Goal: Information Seeking & Learning: Learn about a topic

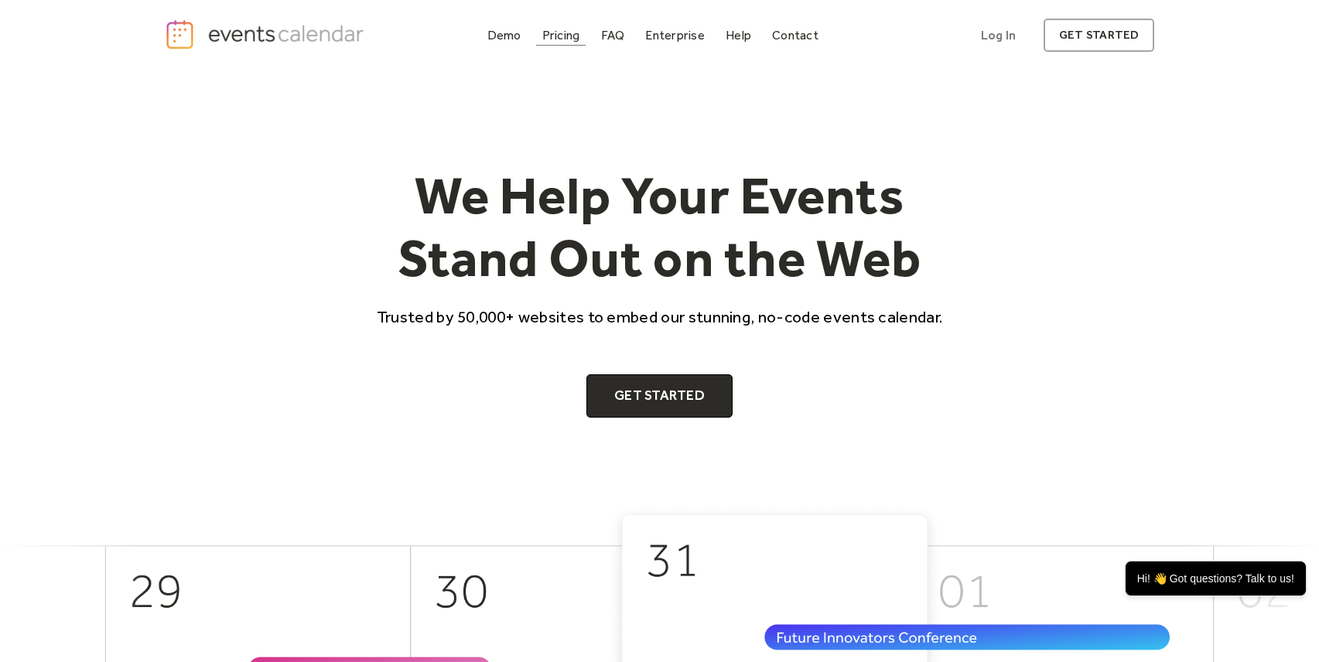
click at [565, 37] on div "Pricing" at bounding box center [561, 35] width 38 height 9
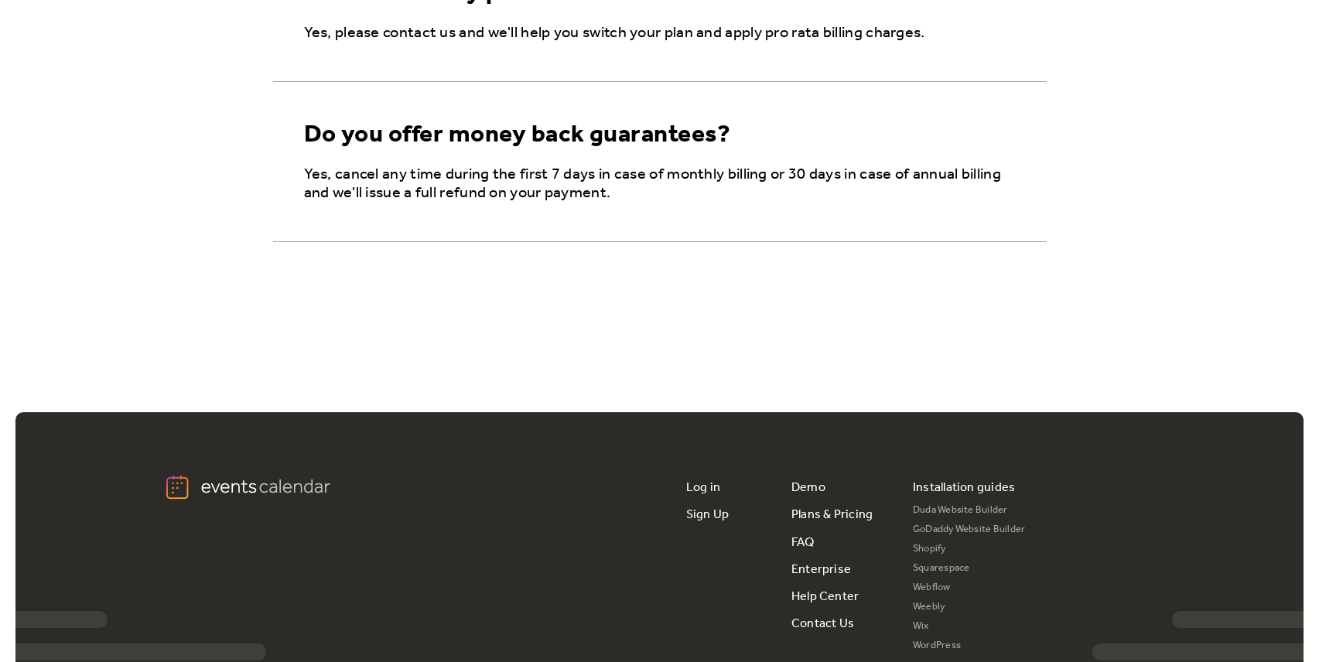
scroll to position [2909, 0]
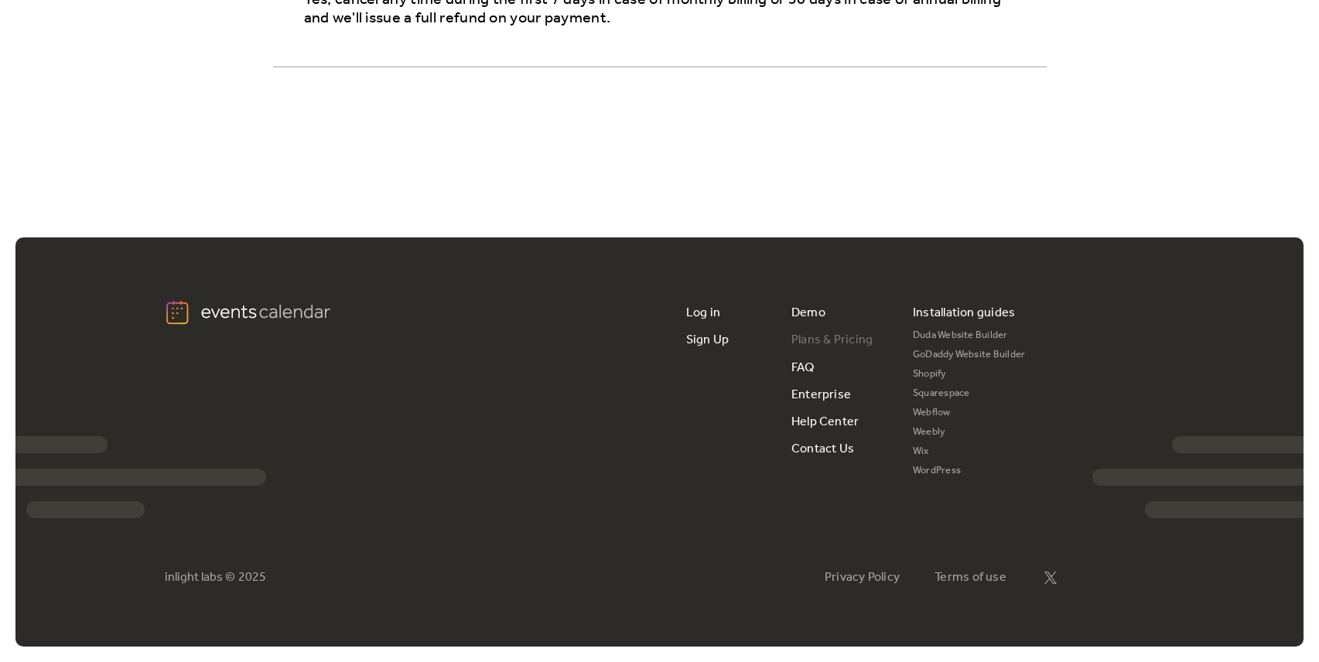
click at [841, 336] on link "Plans & Pricing" at bounding box center [832, 339] width 82 height 27
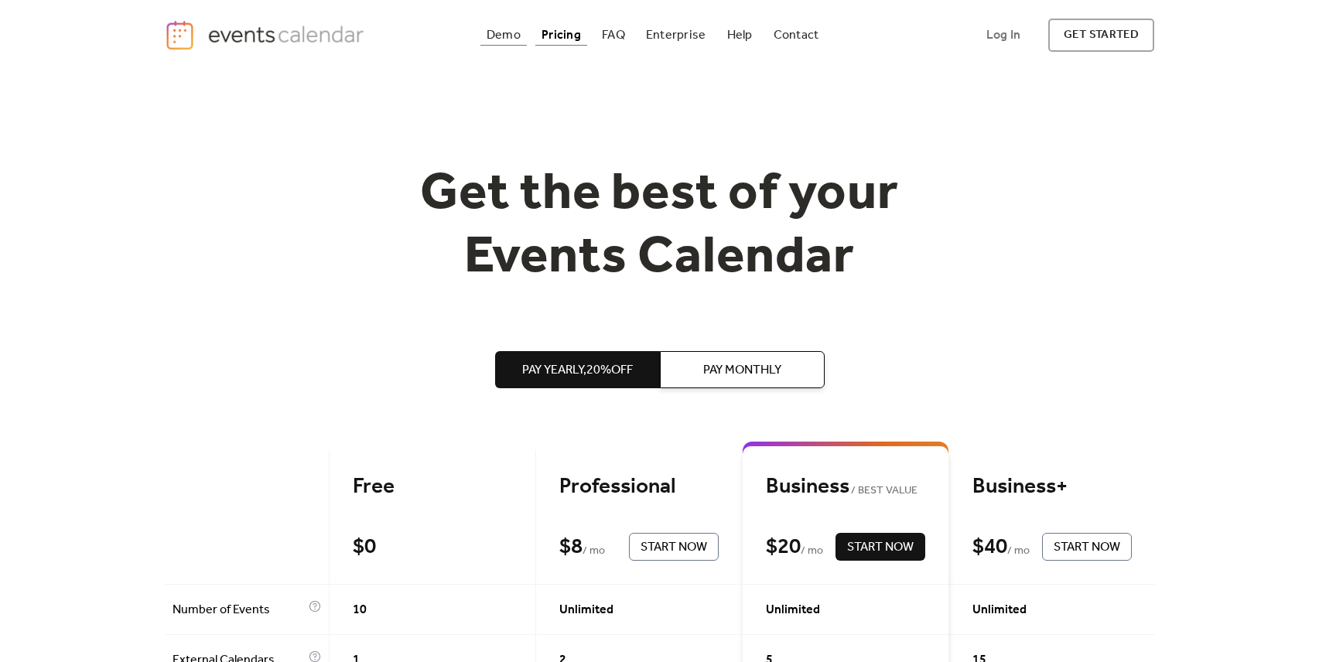
click at [501, 39] on div "Demo" at bounding box center [503, 35] width 34 height 9
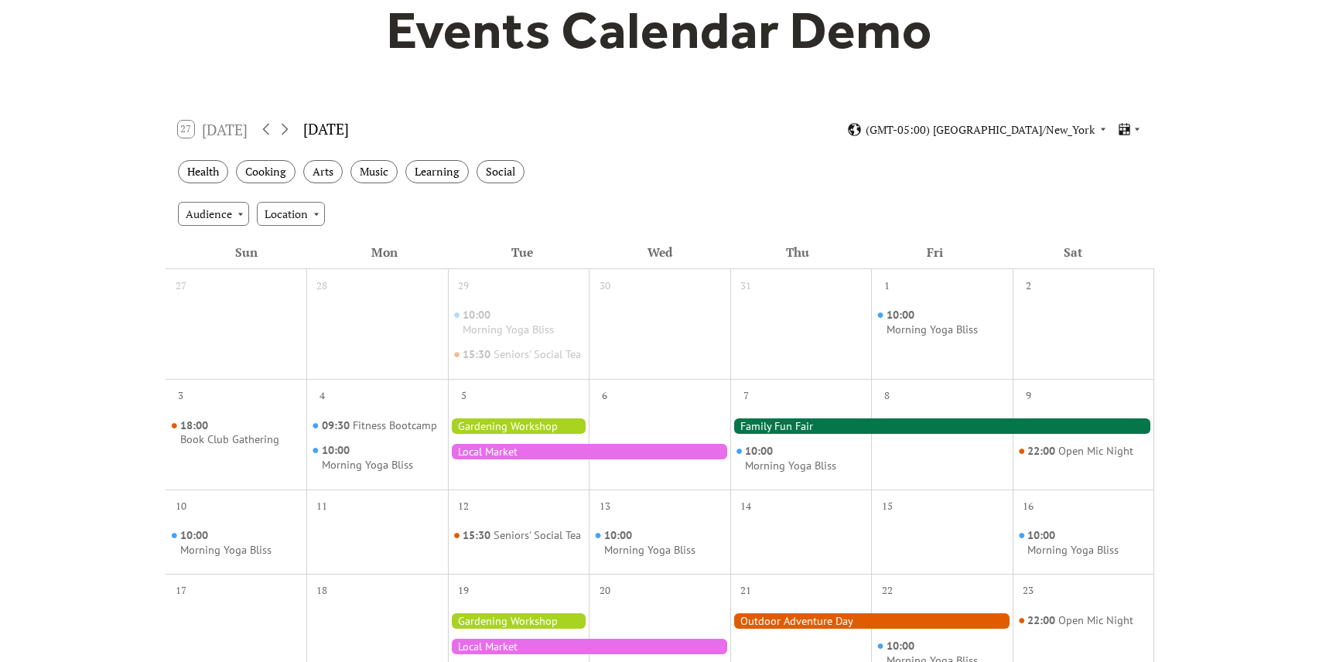
scroll to position [167, 0]
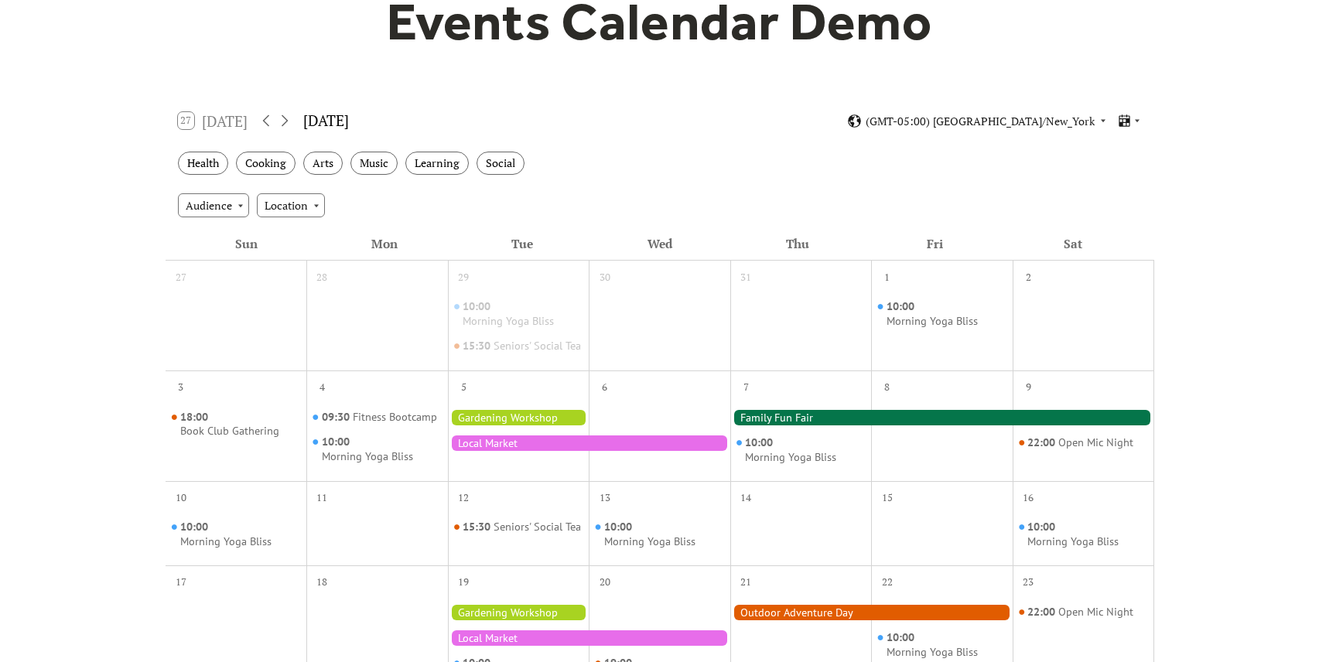
click at [781, 425] on div at bounding box center [942, 417] width 424 height 15
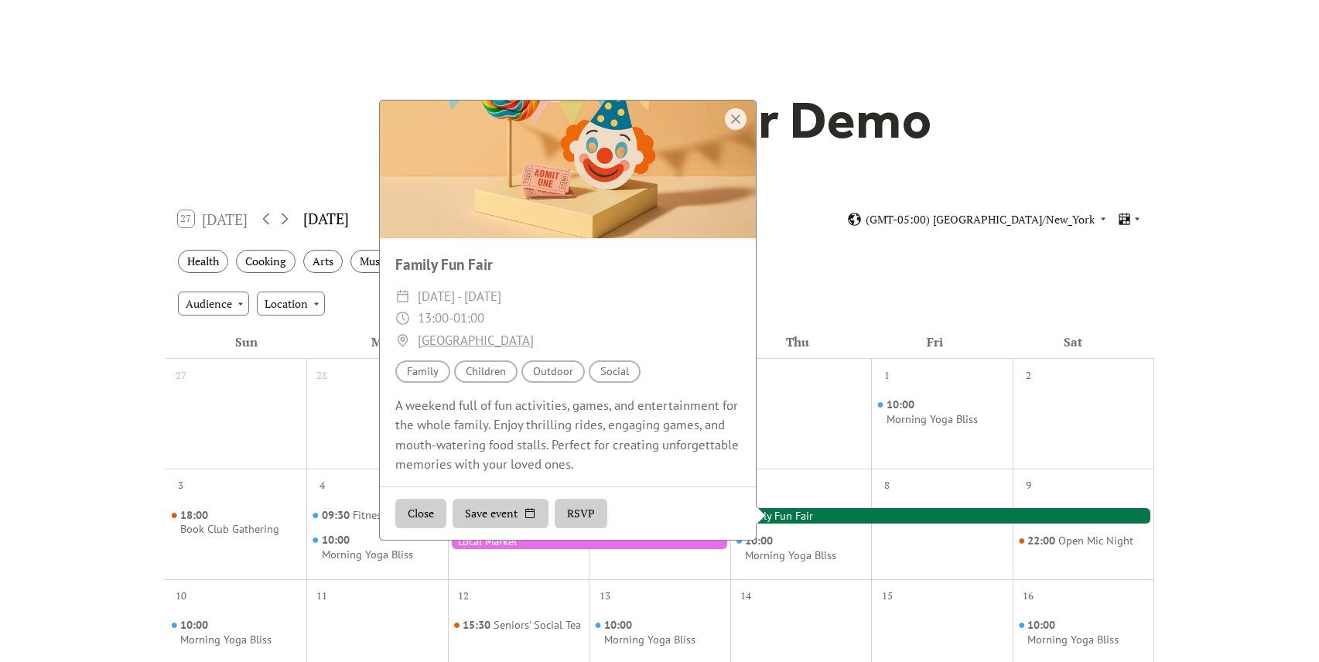
scroll to position [0, 0]
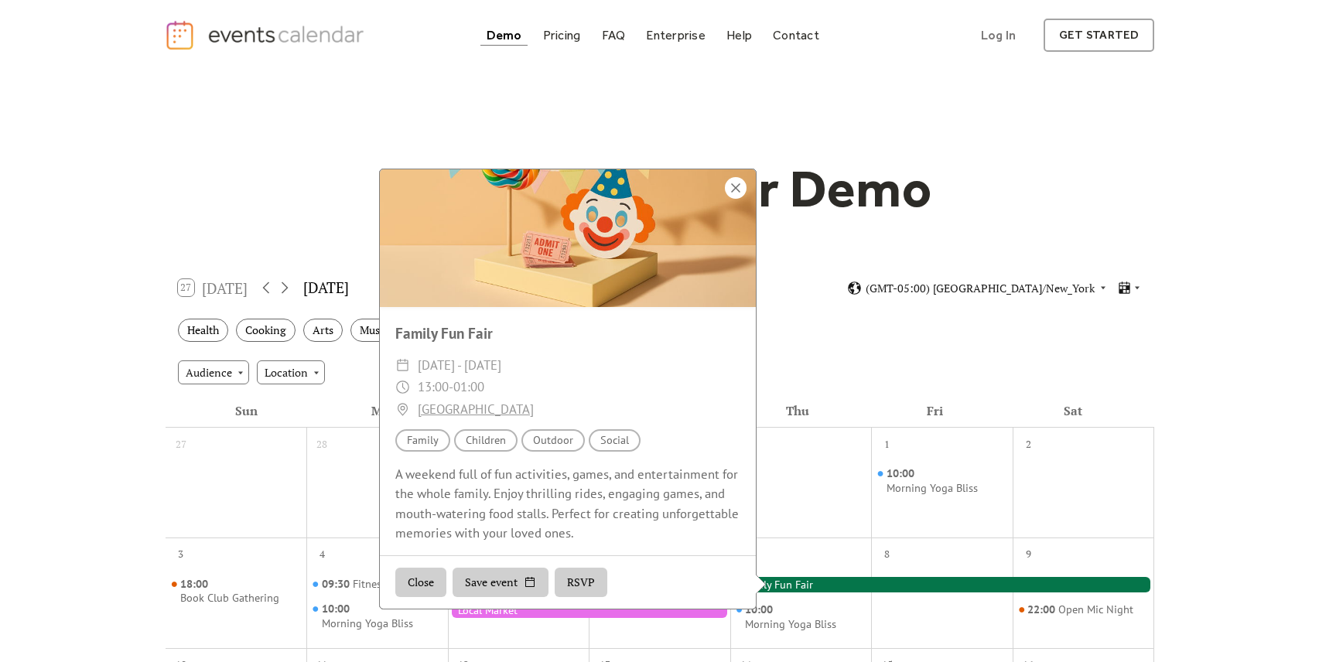
click at [732, 195] on div at bounding box center [736, 188] width 22 height 22
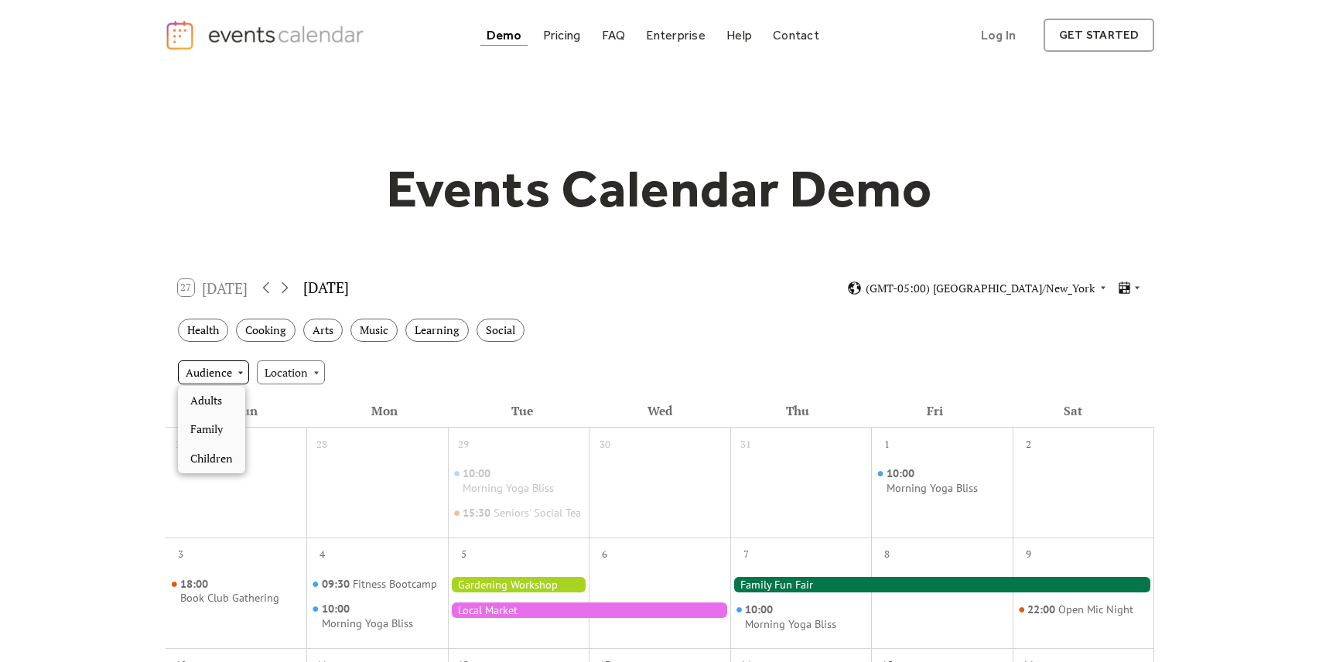
click at [231, 377] on div "Audience" at bounding box center [213, 371] width 71 height 23
click at [216, 377] on div "Audience" at bounding box center [213, 371] width 71 height 23
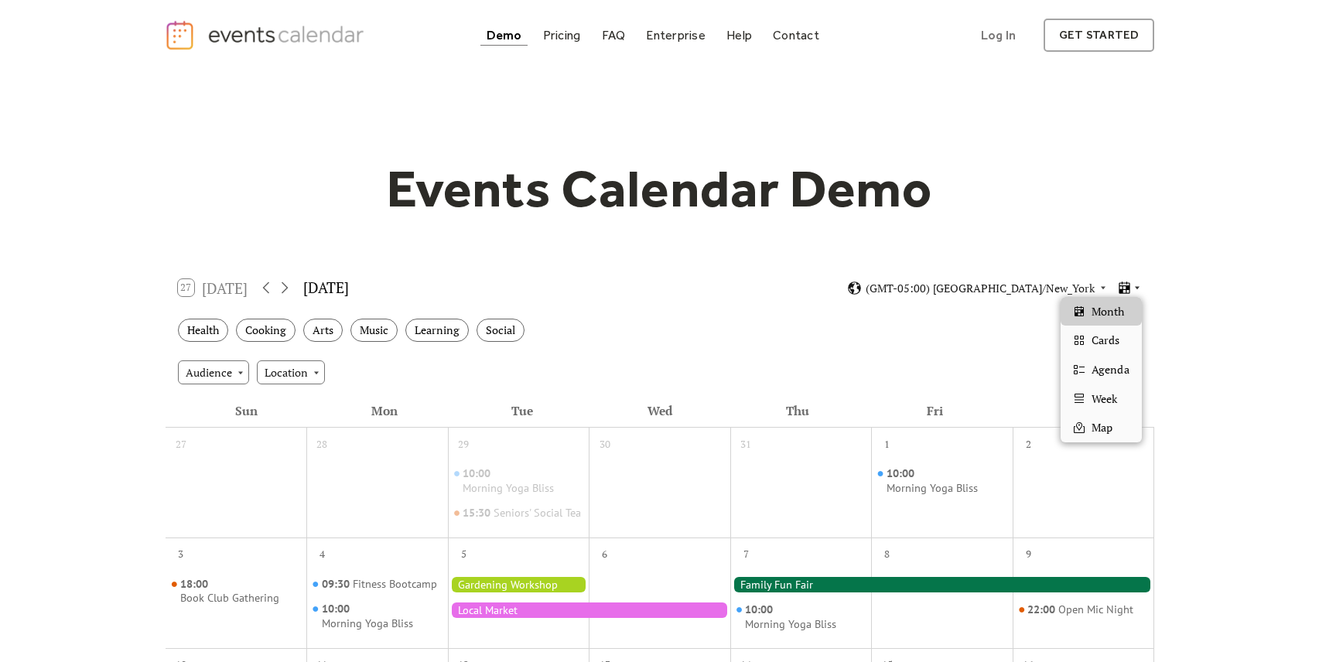
click at [1130, 289] on icon at bounding box center [1124, 288] width 11 height 12
click at [1116, 343] on span "Cards" at bounding box center [1105, 340] width 28 height 17
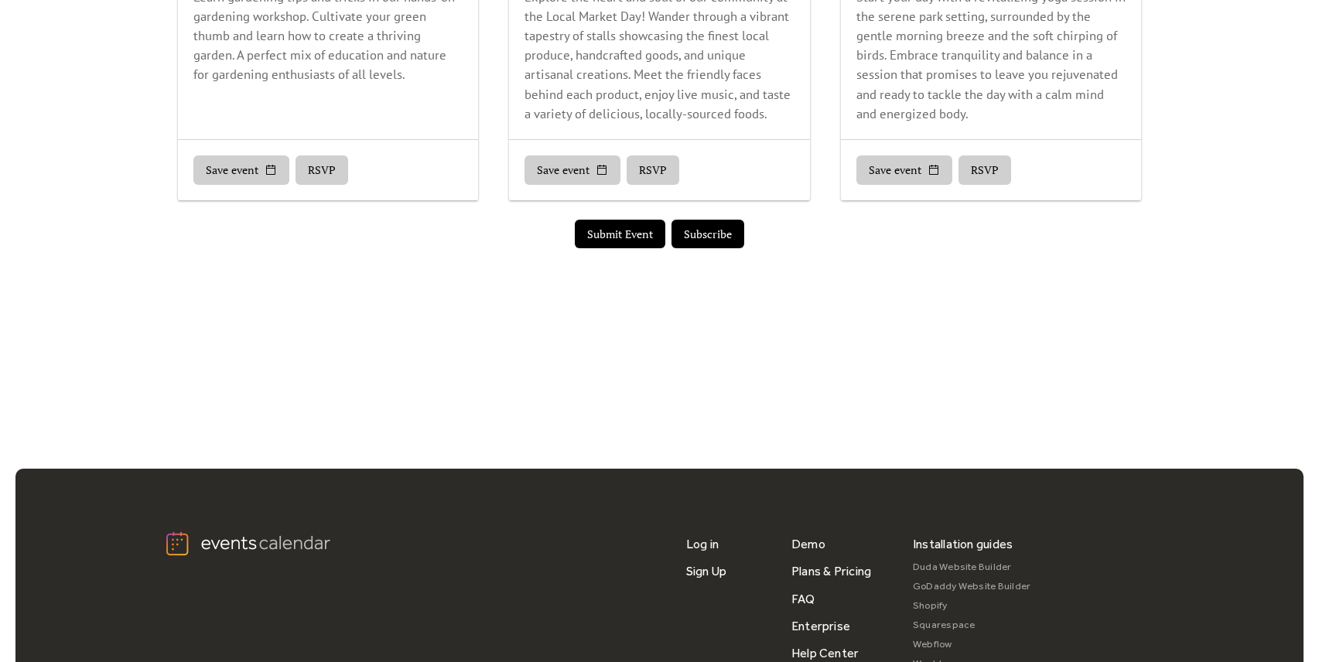
scroll to position [1507, 0]
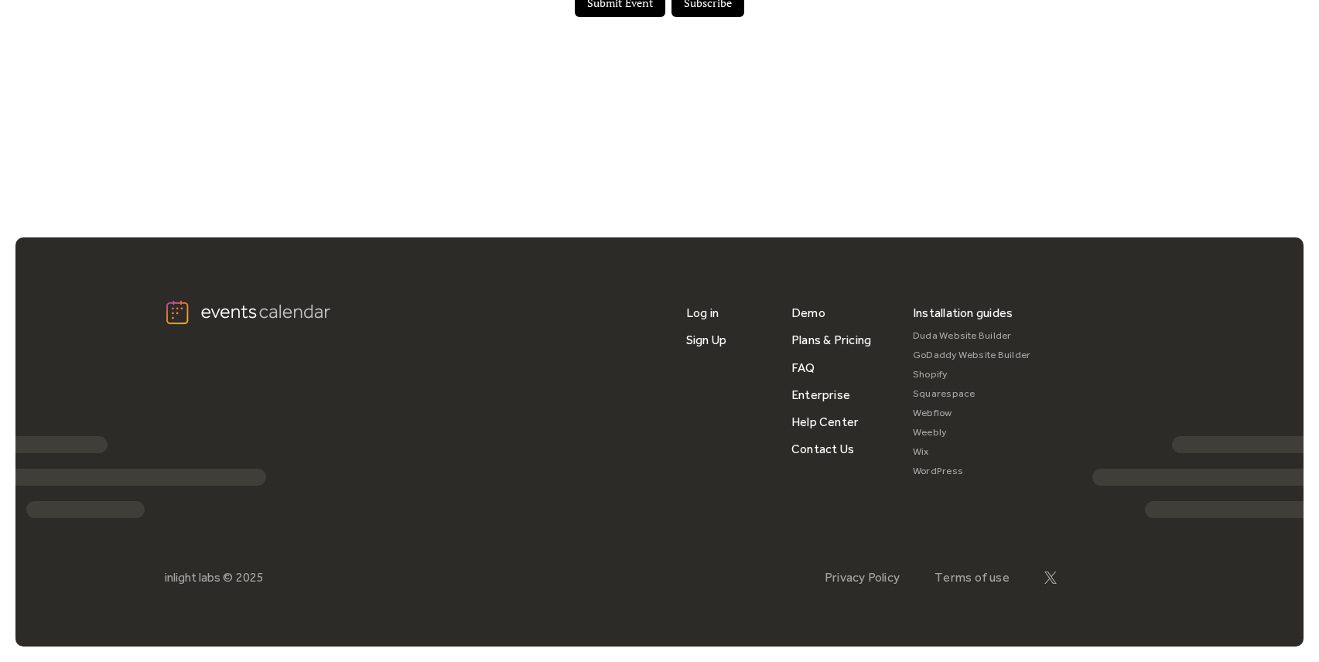
click at [988, 334] on link "Duda Website Builder" at bounding box center [972, 335] width 118 height 19
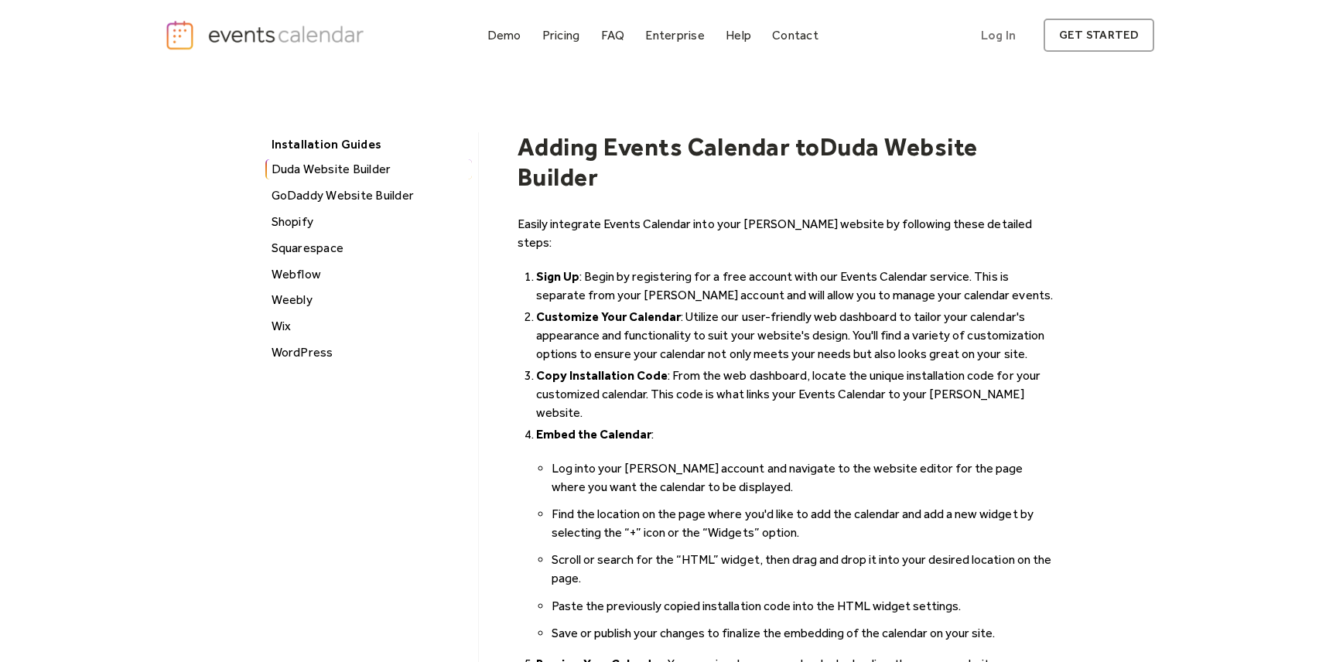
click at [536, 268] on li "Sign Up : Begin by registering for a free account with our Events Calendar serv…" at bounding box center [796, 286] width 520 height 37
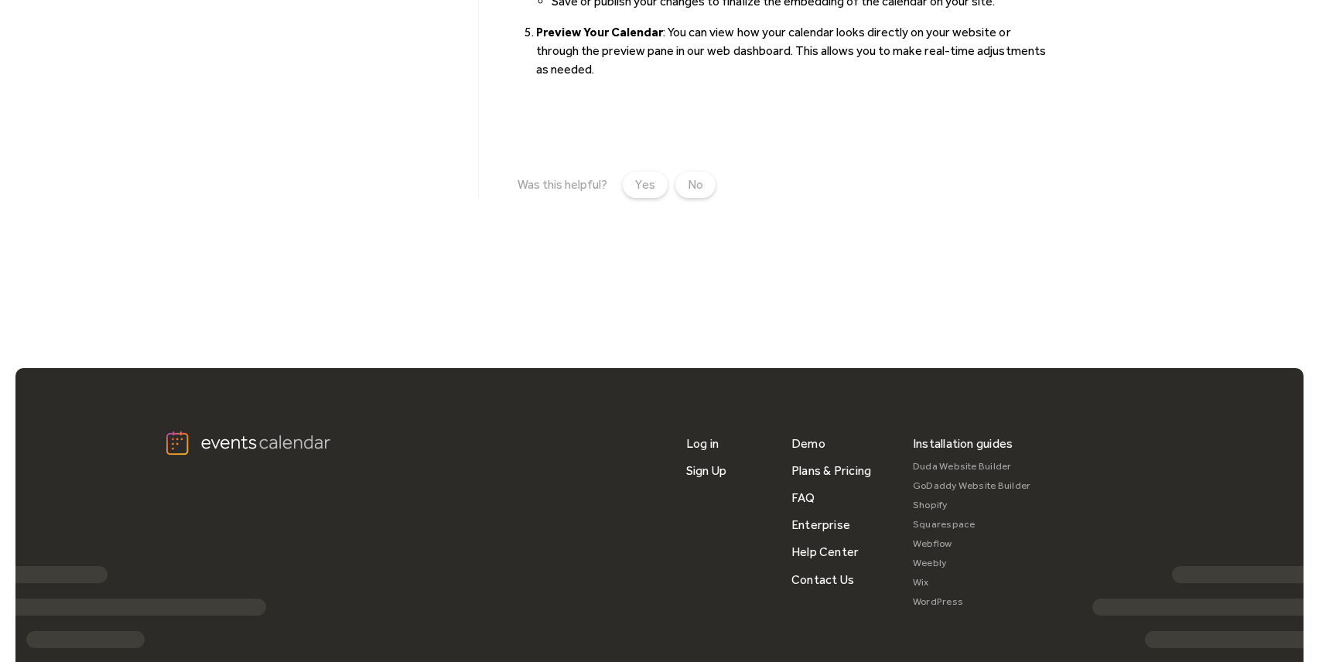
scroll to position [634, 0]
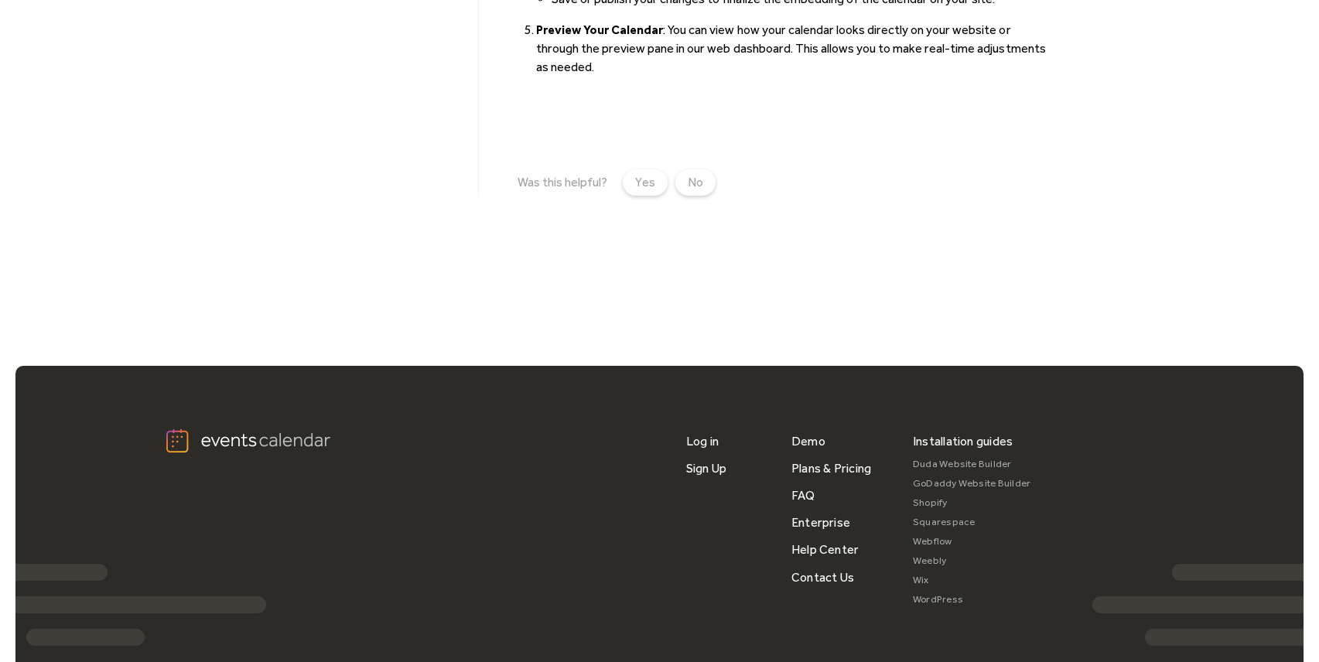
click at [921, 571] on link "Wix" at bounding box center [972, 580] width 118 height 19
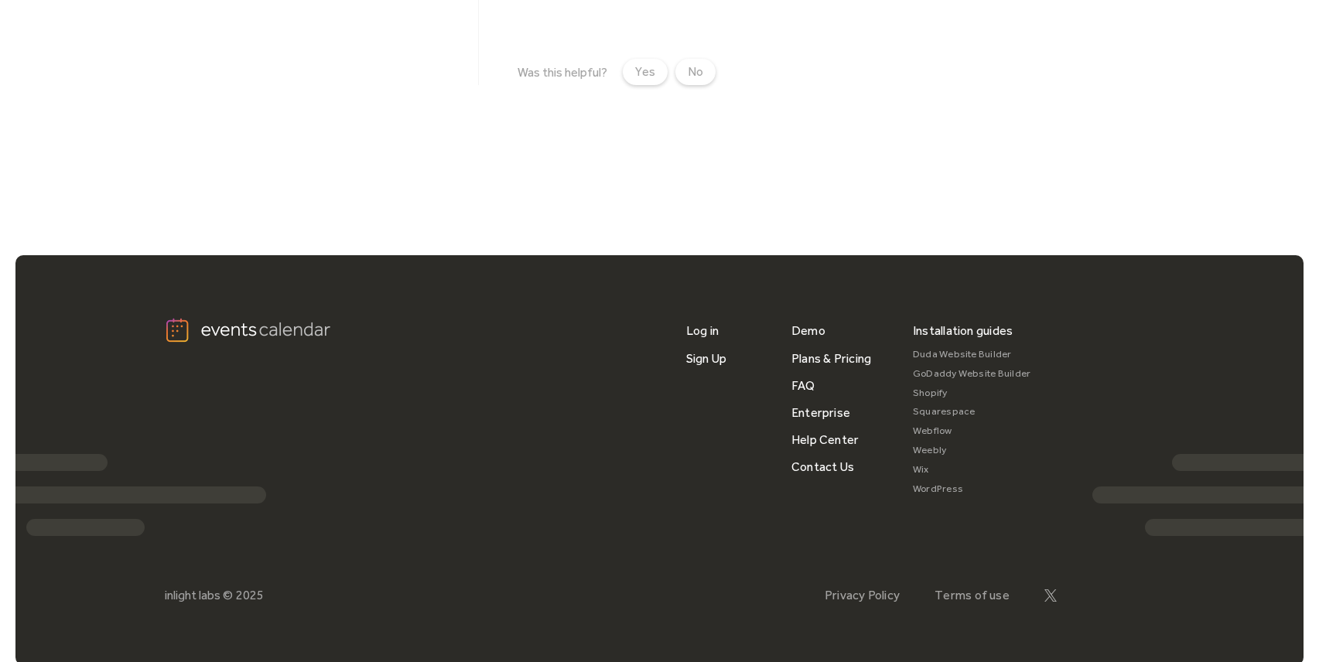
scroll to position [750, 0]
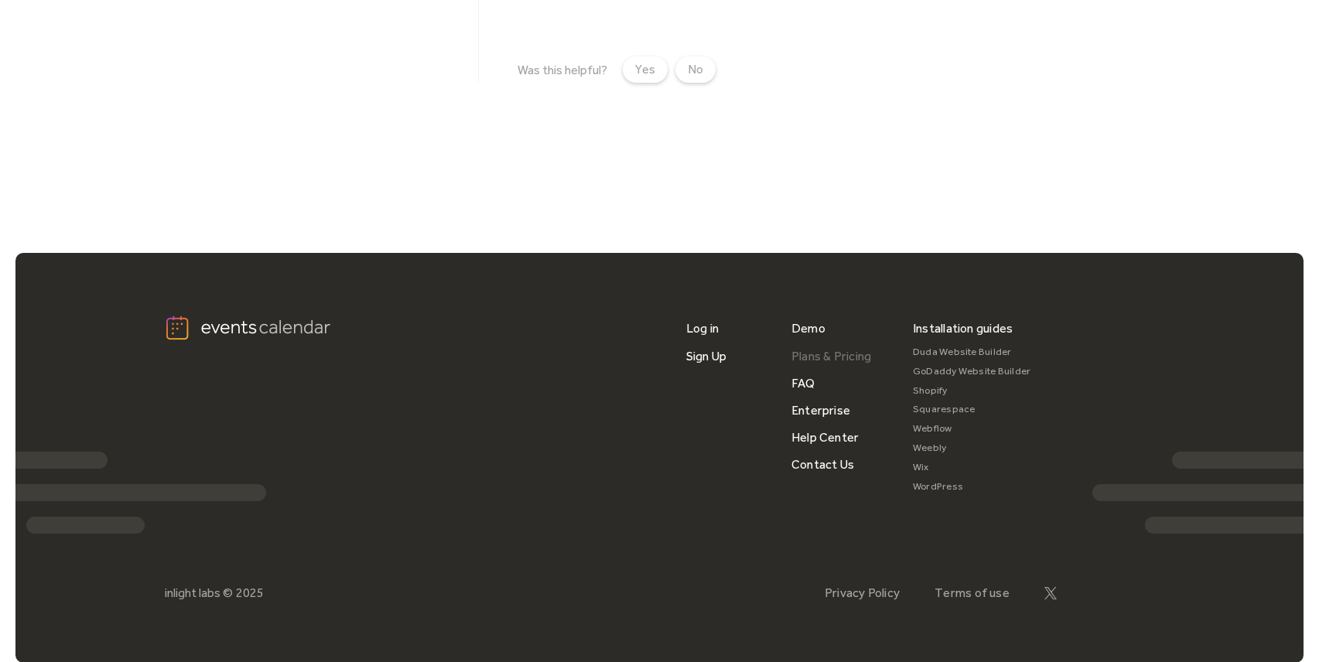
click at [808, 359] on link "Plans & Pricing" at bounding box center [831, 356] width 80 height 27
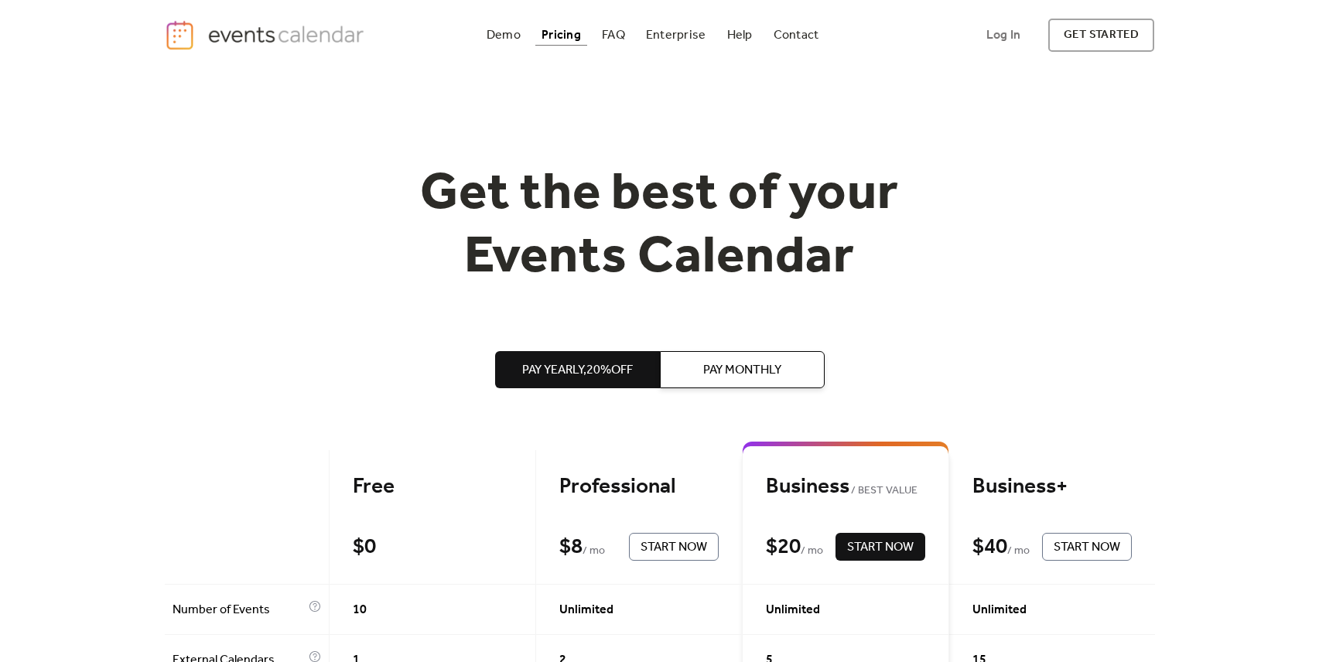
click at [748, 375] on span "Pay Monthly" at bounding box center [742, 370] width 78 height 19
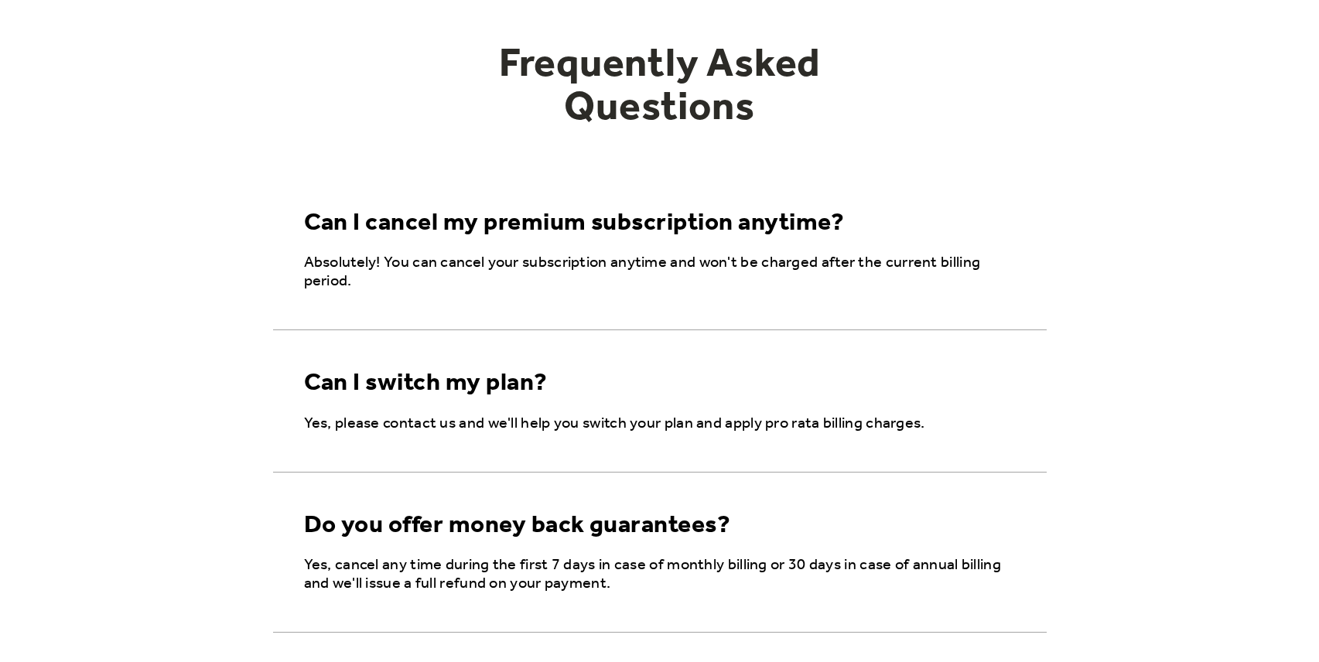
scroll to position [2909, 0]
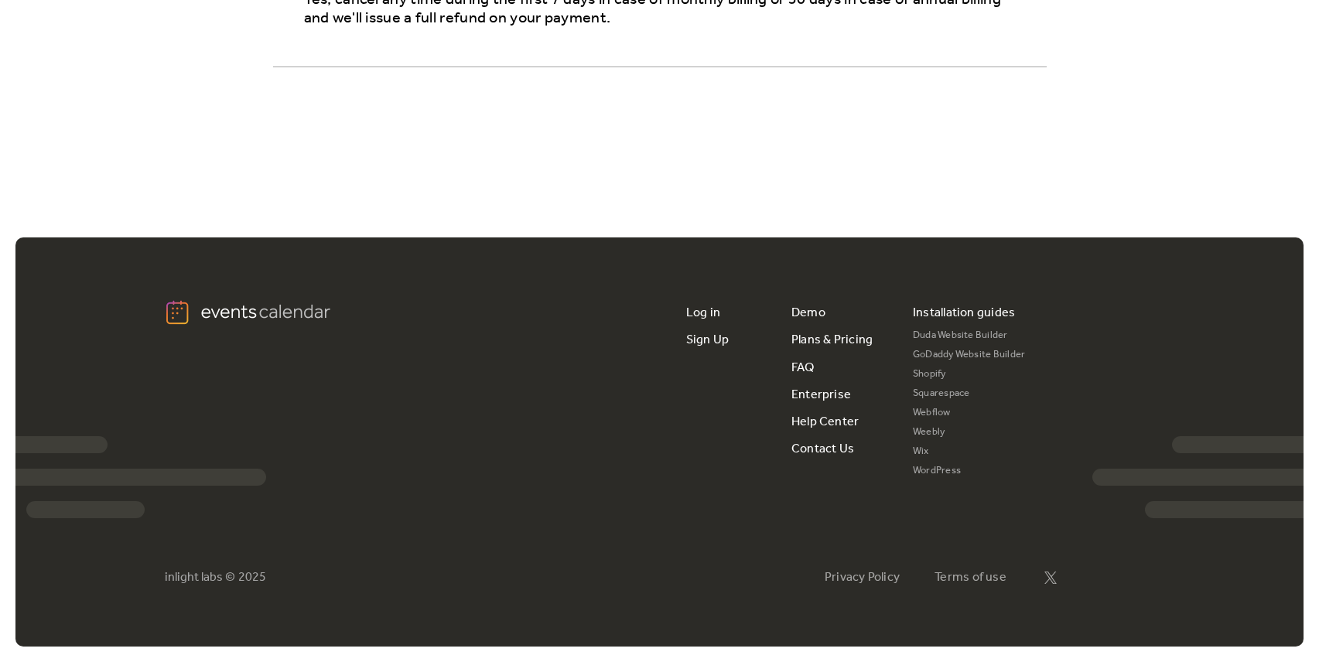
click at [816, 373] on div "Demo Plans & Pricing FAQ Enterprise Help Center Contact Us" at bounding box center [839, 380] width 97 height 163
click at [804, 370] on link "FAQ" at bounding box center [802, 367] width 23 height 27
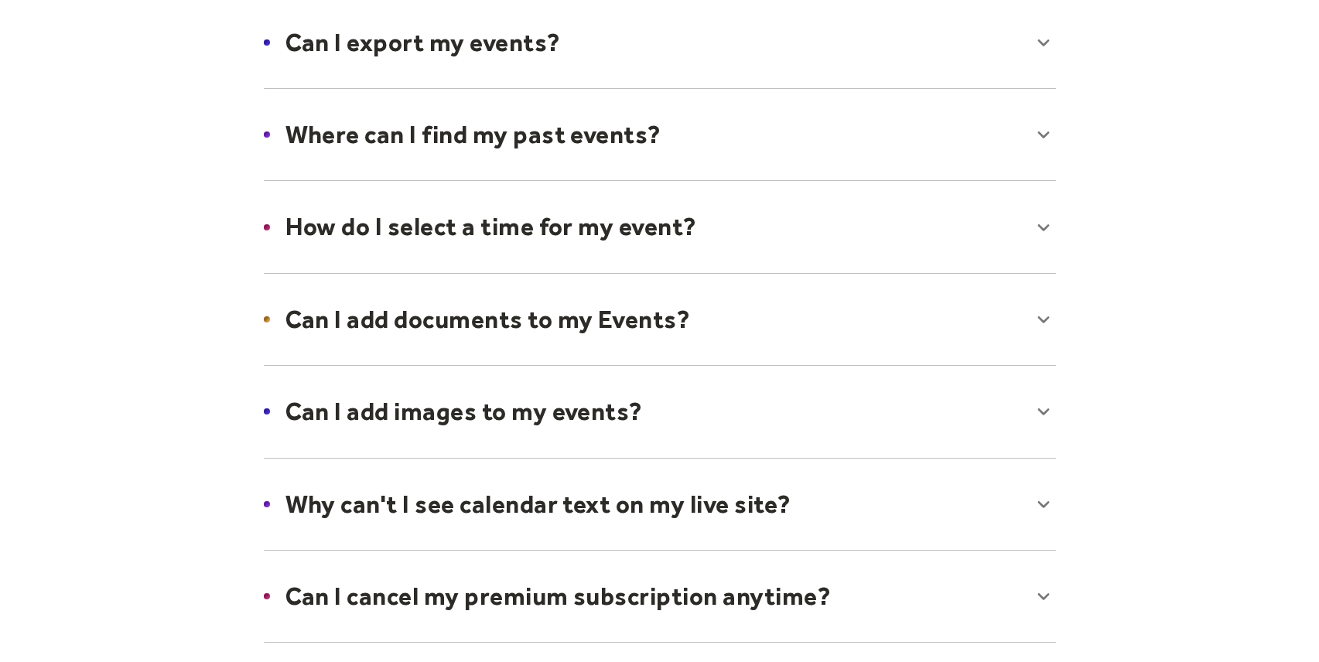
scroll to position [466, 0]
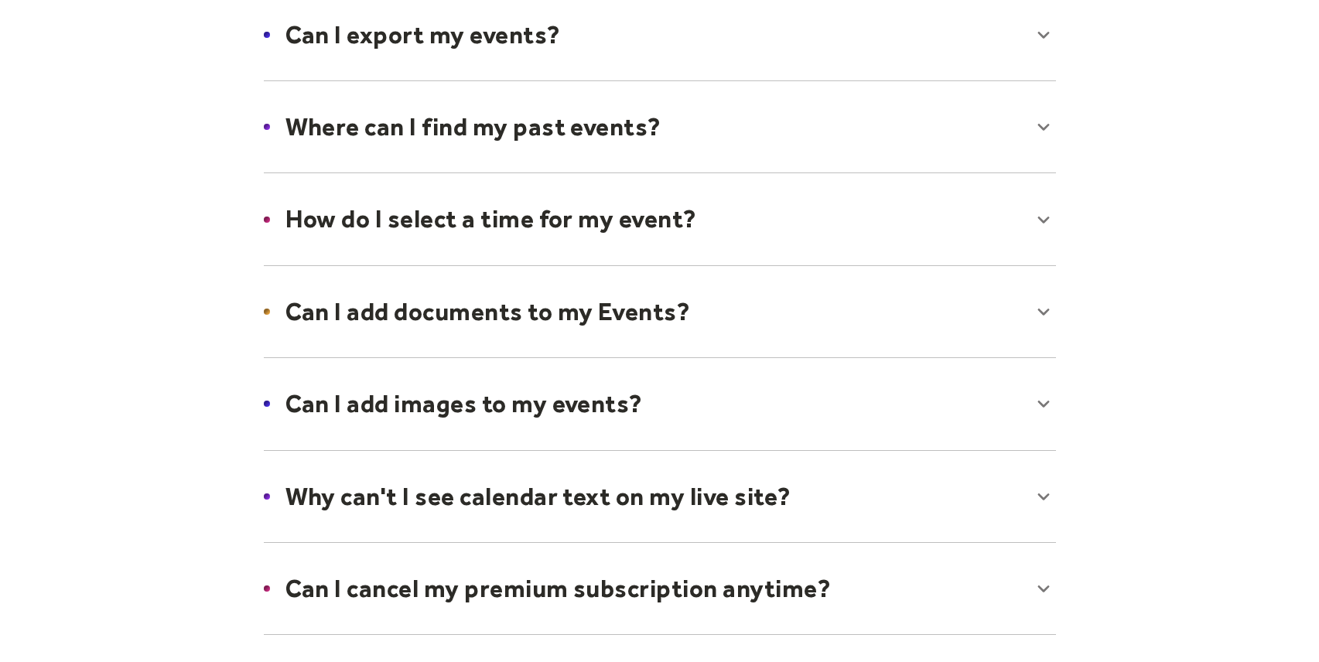
click at [654, 317] on div at bounding box center [659, 312] width 823 height 94
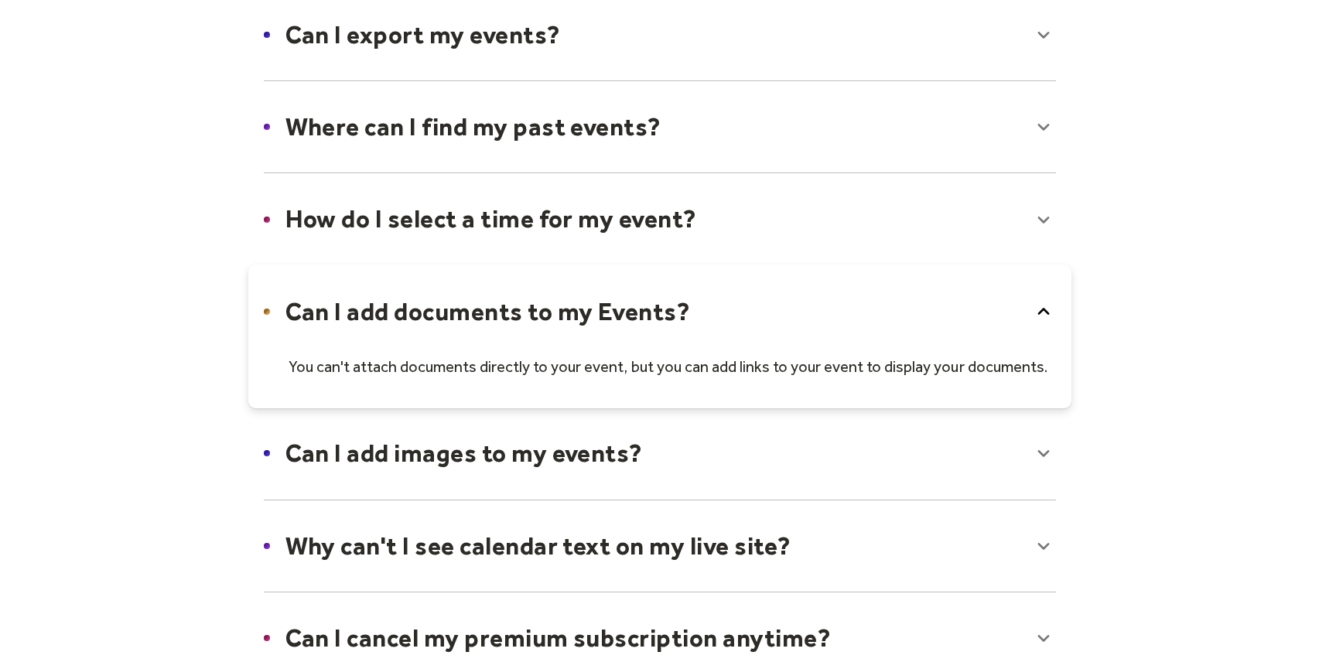
click at [624, 449] on div at bounding box center [659, 453] width 823 height 94
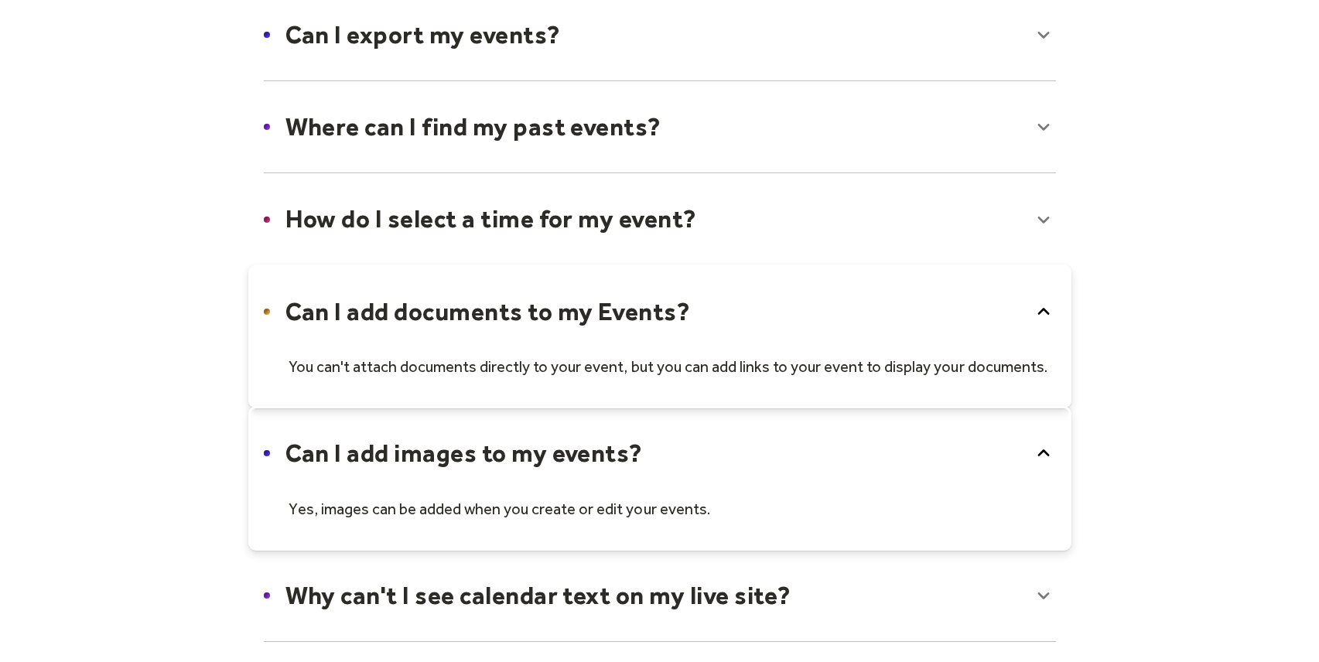
click at [779, 601] on div at bounding box center [659, 595] width 823 height 94
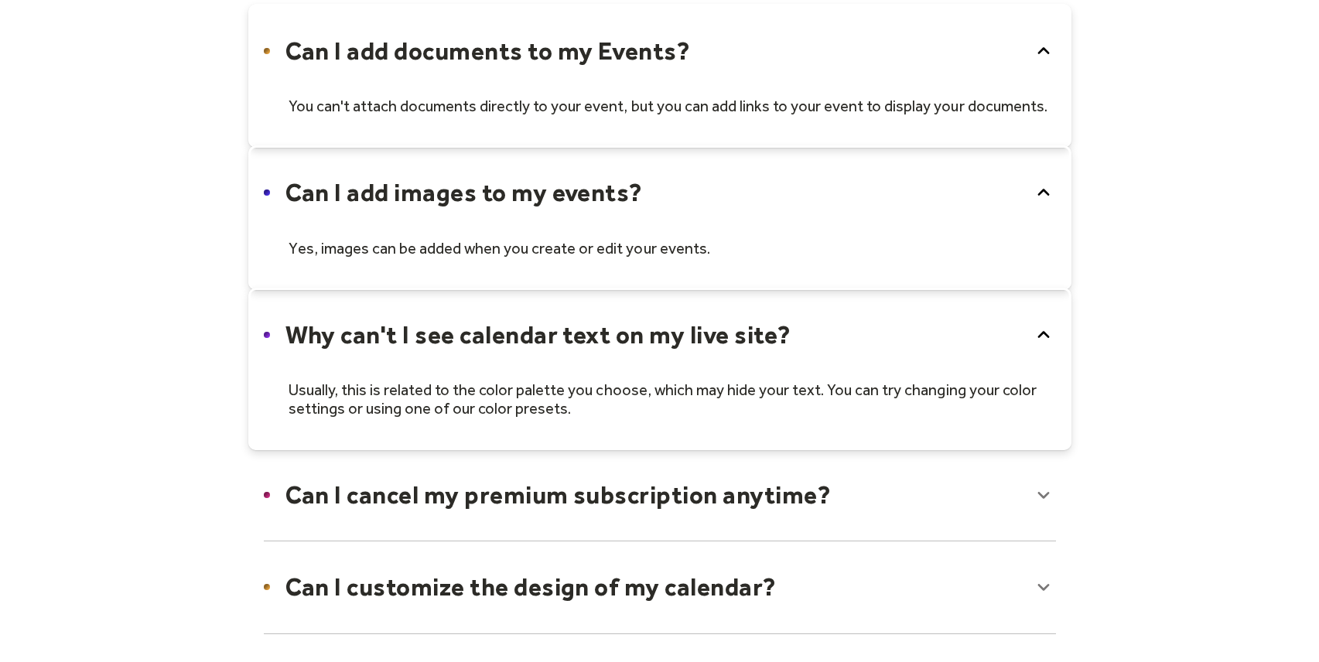
scroll to position [728, 0]
click at [665, 584] on div at bounding box center [659, 586] width 823 height 94
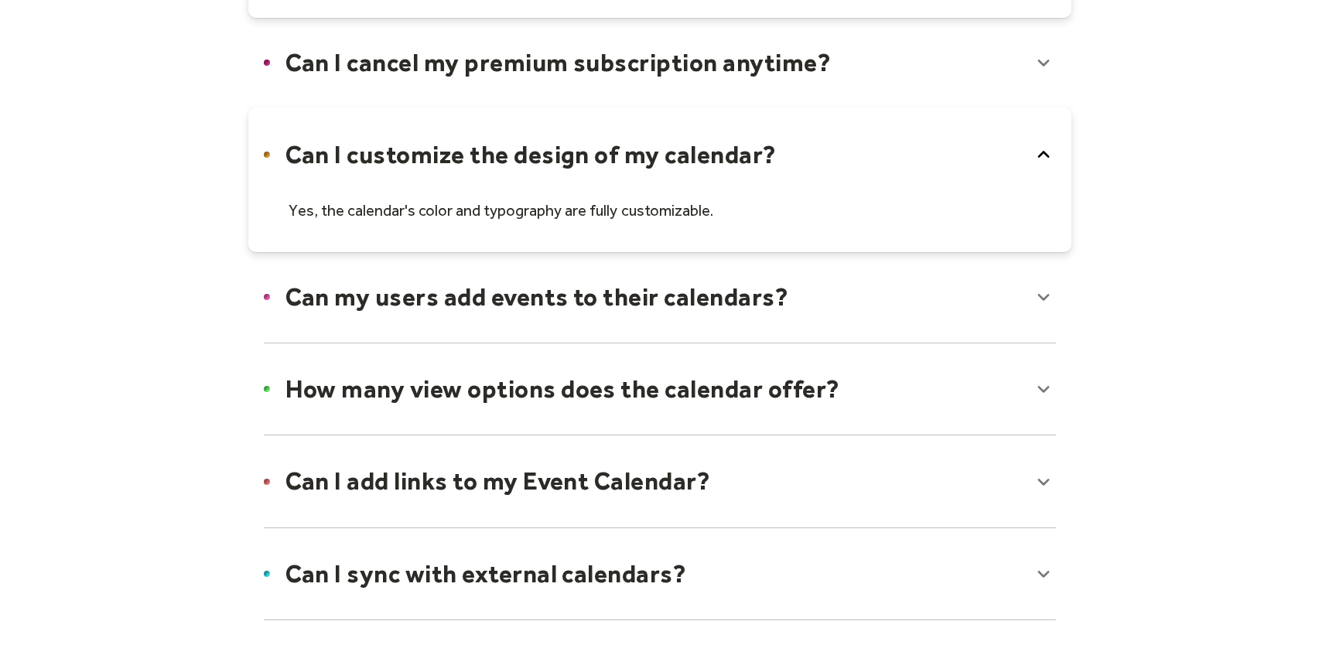
scroll to position [1162, 0]
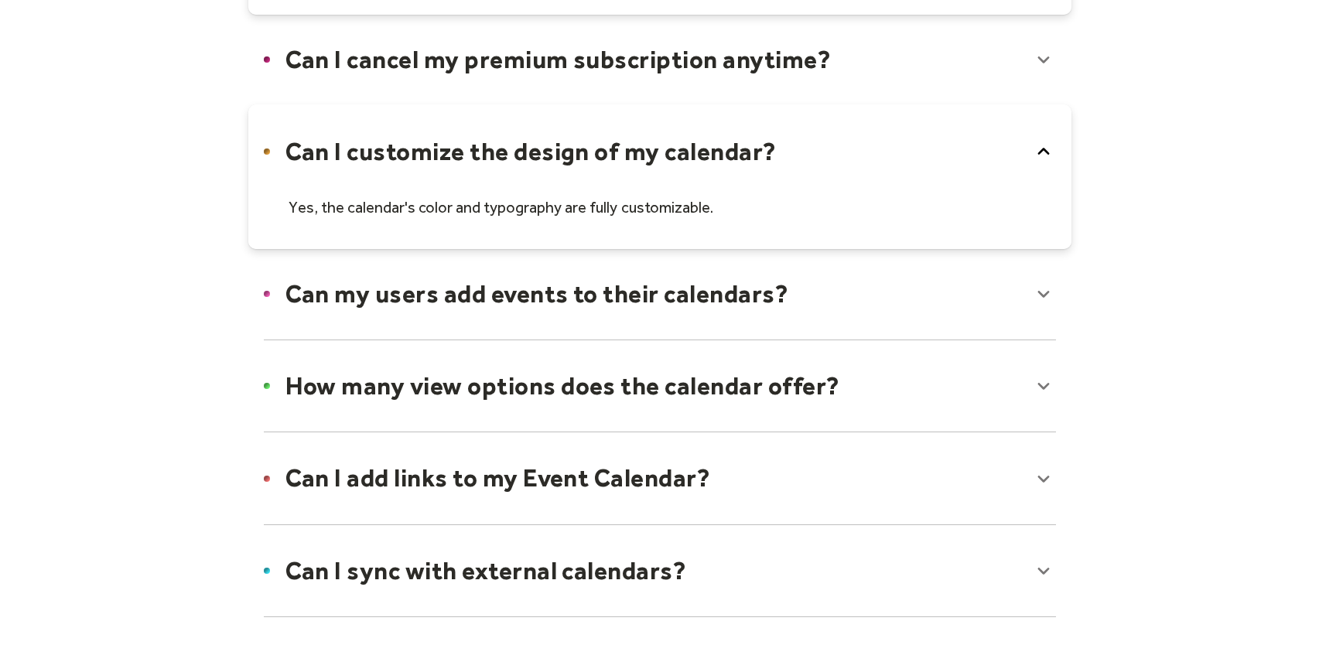
click at [640, 489] on div at bounding box center [659, 478] width 823 height 94
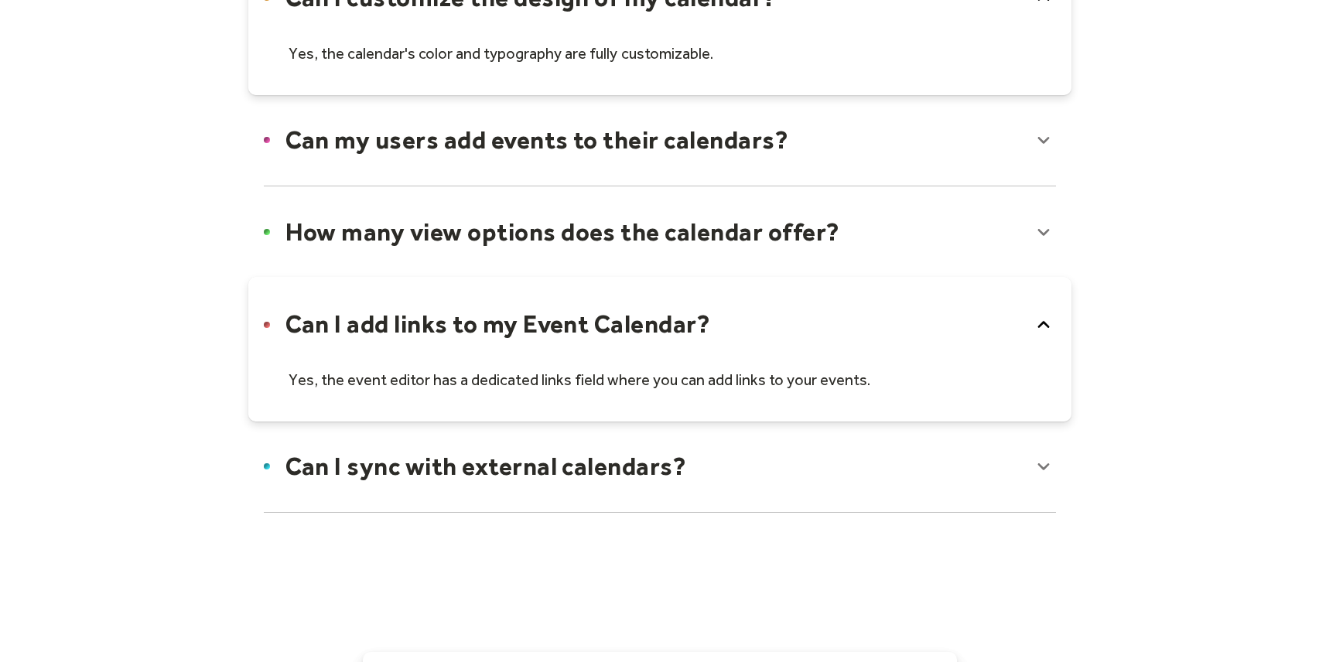
scroll to position [1319, 0]
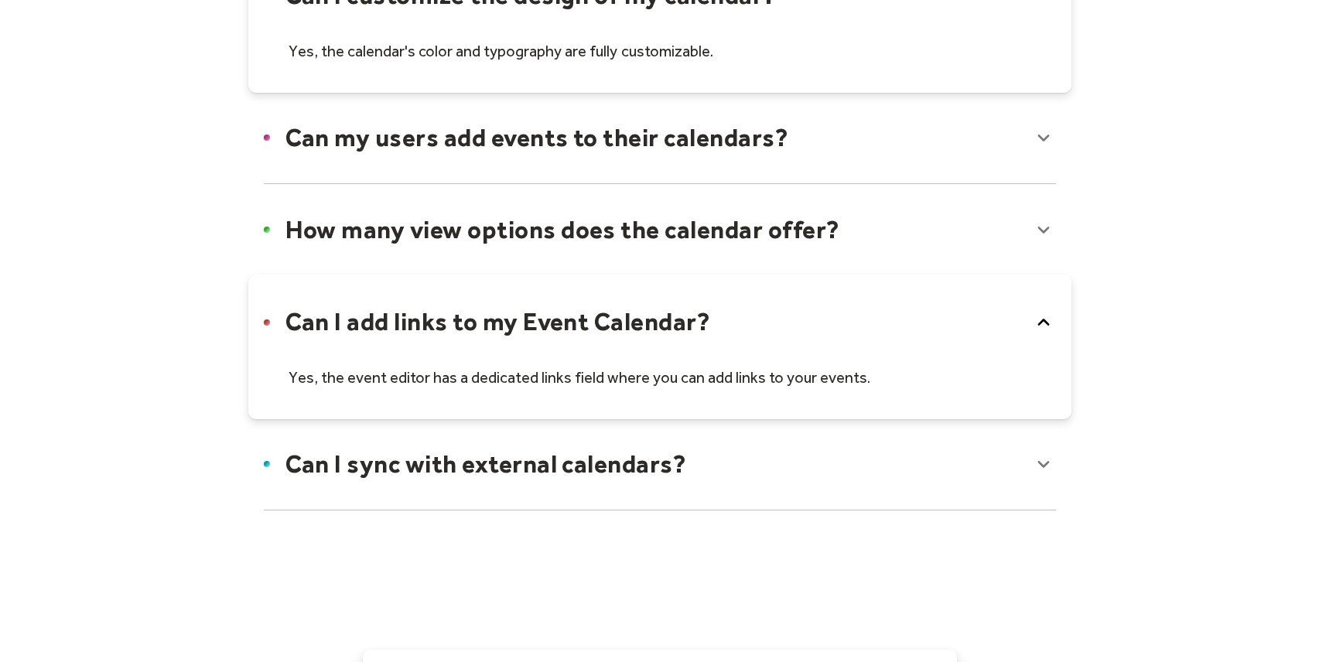
click at [647, 459] on div at bounding box center [659, 464] width 823 height 94
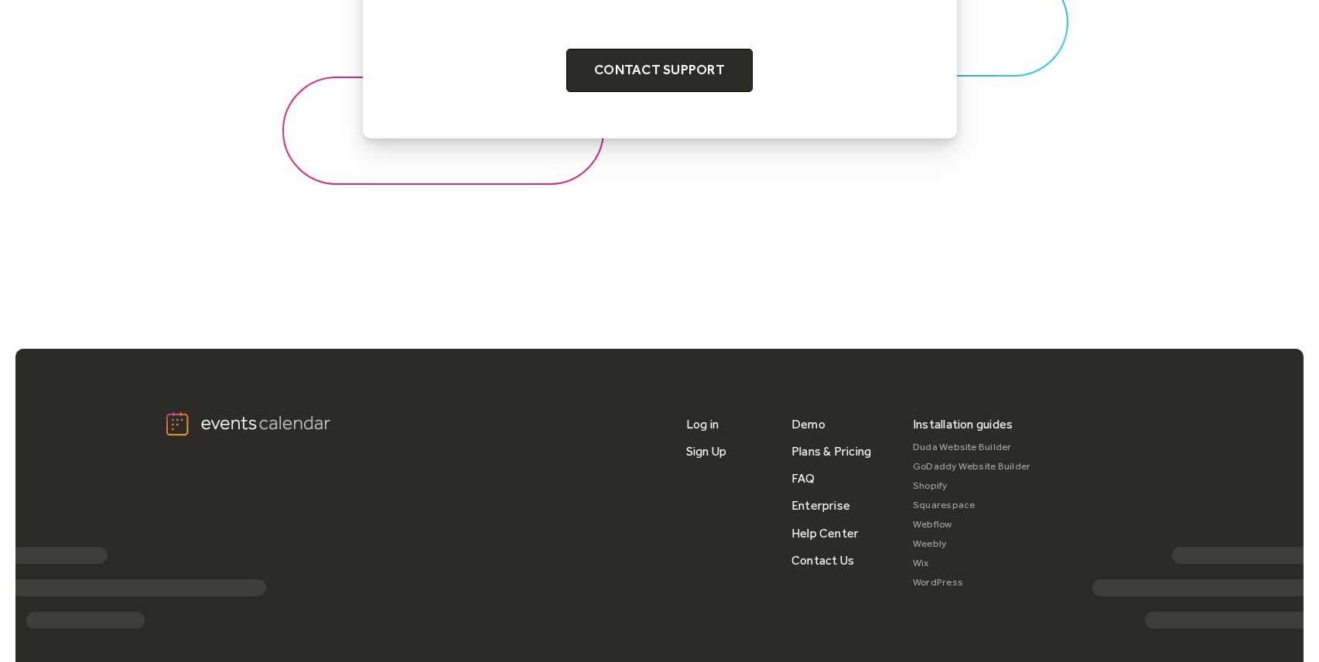
scroll to position [2316, 0]
